Goal: Information Seeking & Learning: Get advice/opinions

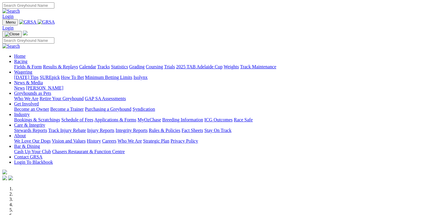
click at [60, 75] on link "SUREpick" at bounding box center [50, 77] width 20 height 5
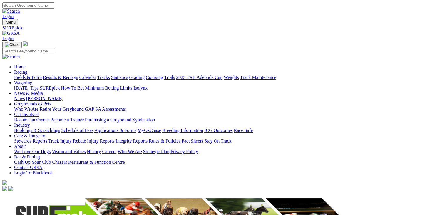
click at [39, 85] on link "[DATE] Tips" at bounding box center [26, 87] width 24 height 5
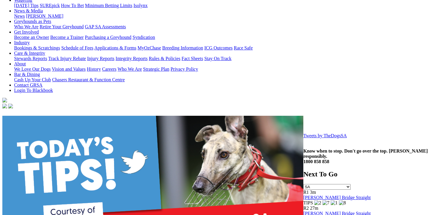
scroll to position [147, 0]
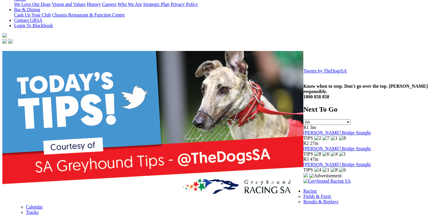
click at [303, 73] on link "Tweets by TheDogsSA" at bounding box center [324, 70] width 43 height 5
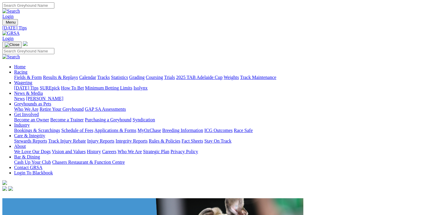
click at [60, 85] on link "SUREpick" at bounding box center [50, 87] width 20 height 5
